Goal: Check status: Check status

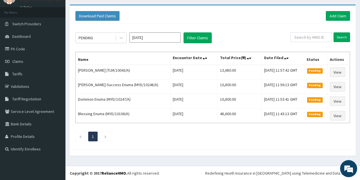
scroll to position [26, 0]
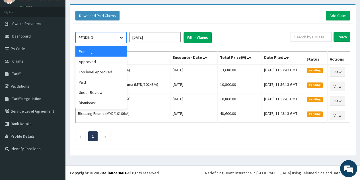
click at [121, 37] on icon at bounding box center [121, 38] width 6 height 6
click at [85, 82] on div "Paid" at bounding box center [100, 82] width 51 height 10
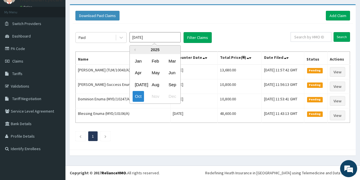
click at [170, 38] on input "Oct 2025" at bounding box center [154, 37] width 51 height 10
click at [137, 75] on div "Apr" at bounding box center [138, 73] width 11 height 11
type input "Apr 2025"
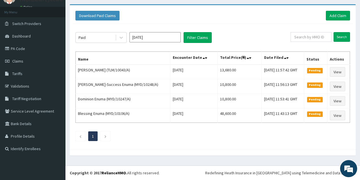
scroll to position [25, 0]
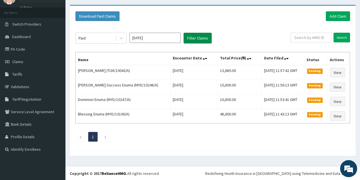
click at [201, 41] on button "Filter Claims" at bounding box center [197, 38] width 28 height 11
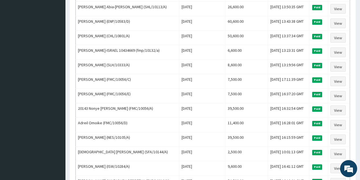
scroll to position [188, 0]
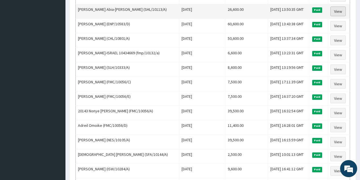
click at [338, 13] on link "View" at bounding box center [337, 12] width 15 height 10
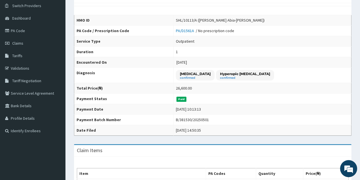
scroll to position [44, 0]
drag, startPoint x: 361, startPoint y: 59, endPoint x: 364, endPoint y: 76, distance: 17.3
click at [360, 76] on html "R EL Toggle navigation Hephzibah Eyecare Hephzibah Eyecare - [EMAIL_ADDRESS][DO…" at bounding box center [180, 177] width 360 height 443
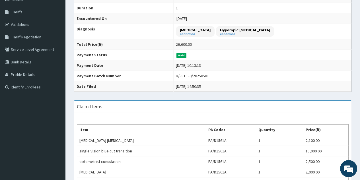
scroll to position [87, 0]
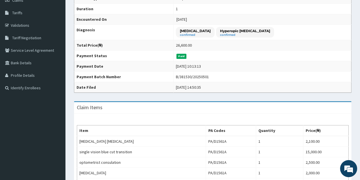
drag, startPoint x: 355, startPoint y: 88, endPoint x: 354, endPoint y: 77, distance: 10.8
click at [354, 77] on div "Provider - Hephzibah Eye Care -AMUWO ODOFIN HMO ID SHL/10113/A ([PERSON_NAME] A…" at bounding box center [213, 145] width 286 height 394
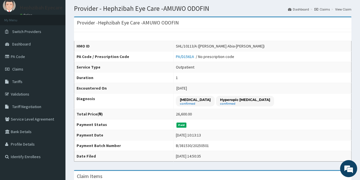
scroll to position [15, 0]
